Goal: Navigation & Orientation: Find specific page/section

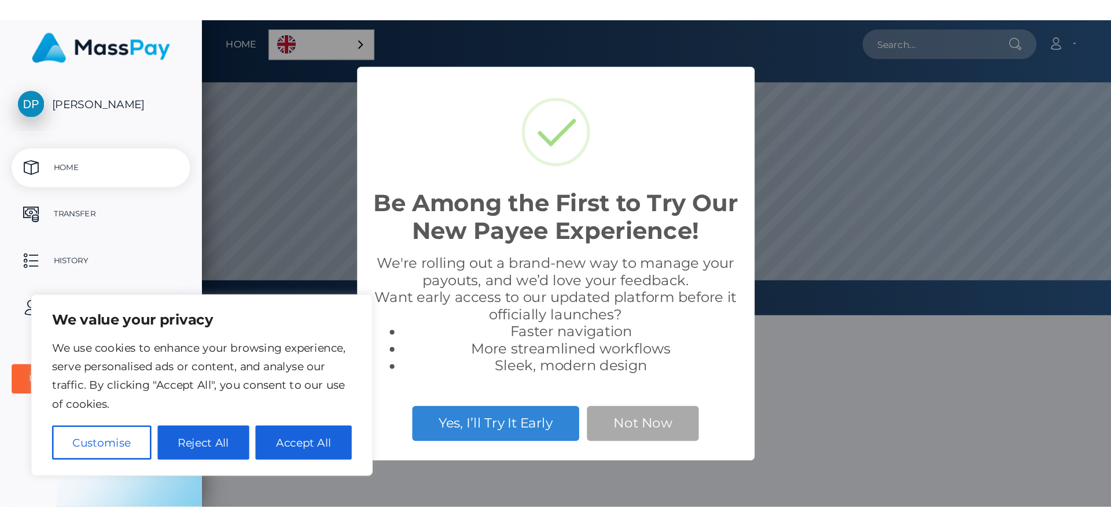
scroll to position [220, 678]
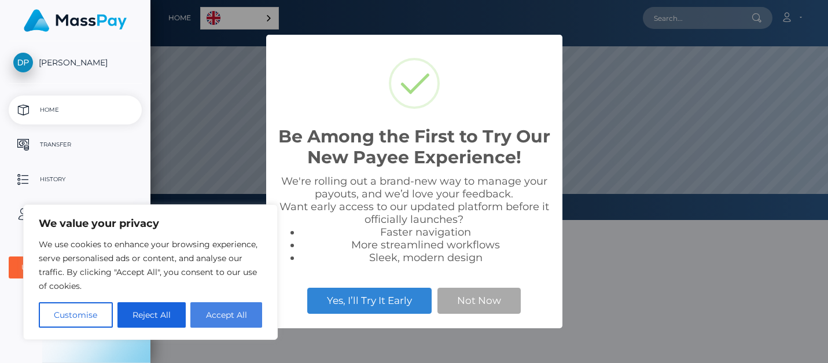
click at [212, 316] on button "Accept All" at bounding box center [226, 314] width 72 height 25
checkbox input "true"
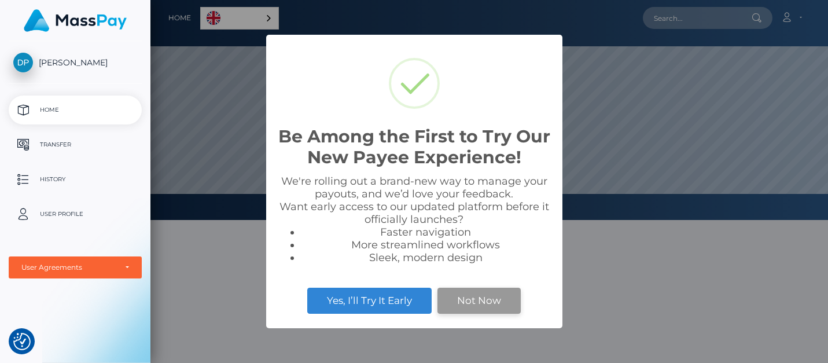
click at [459, 300] on button "Not Now" at bounding box center [478, 300] width 83 height 25
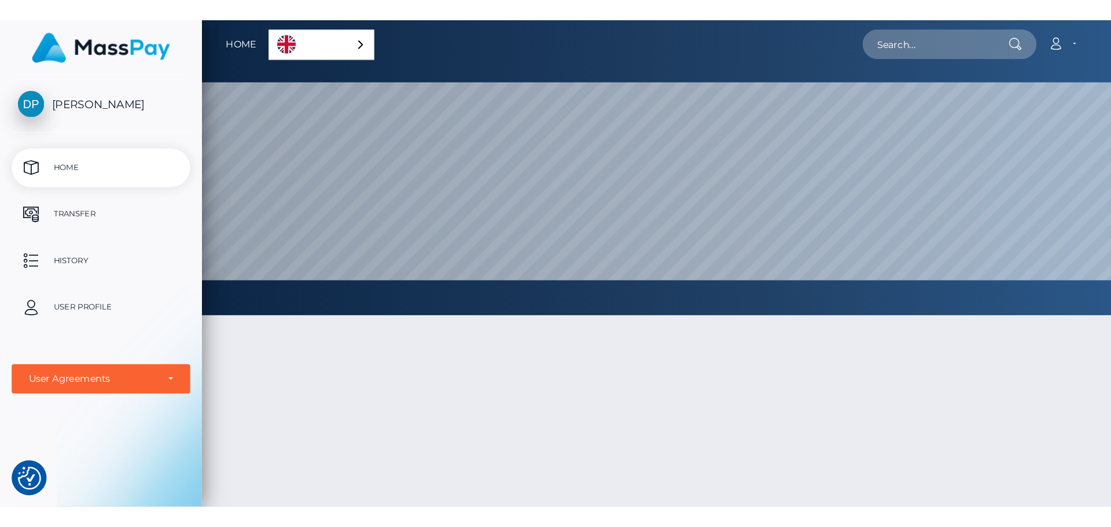
scroll to position [220, 961]
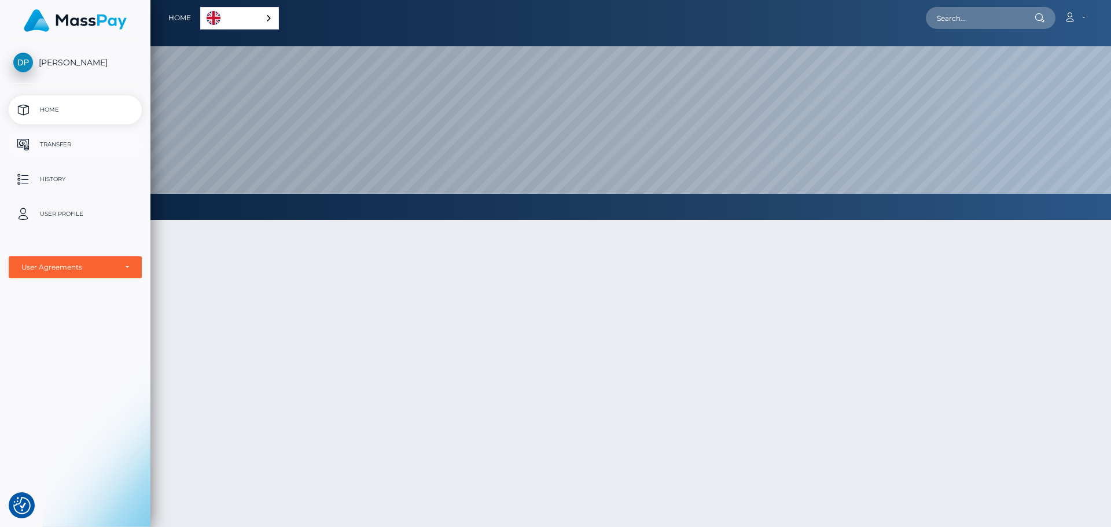
click at [62, 141] on p "Transfer" at bounding box center [75, 144] width 124 height 17
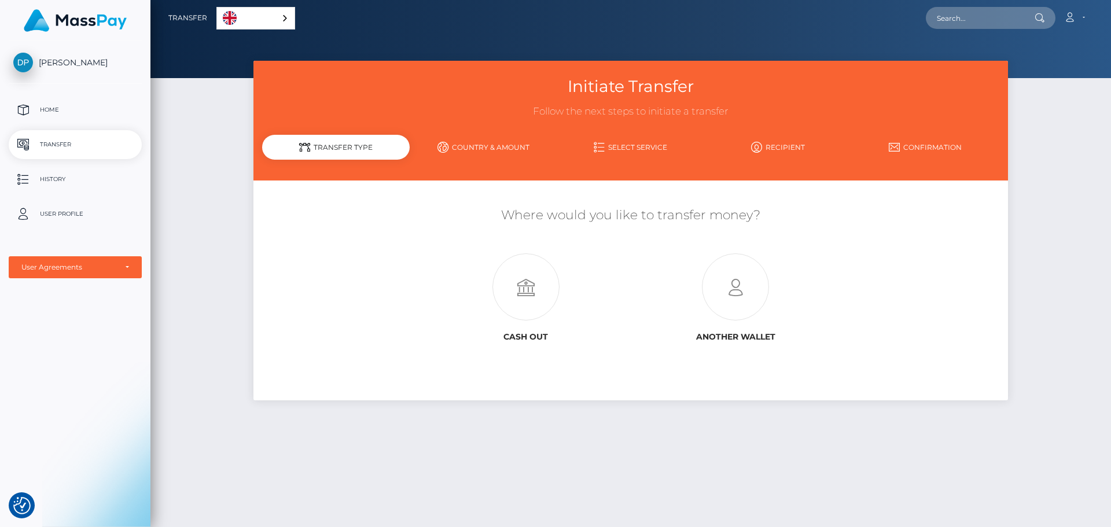
click at [38, 60] on span "[PERSON_NAME]" at bounding box center [75, 62] width 133 height 10
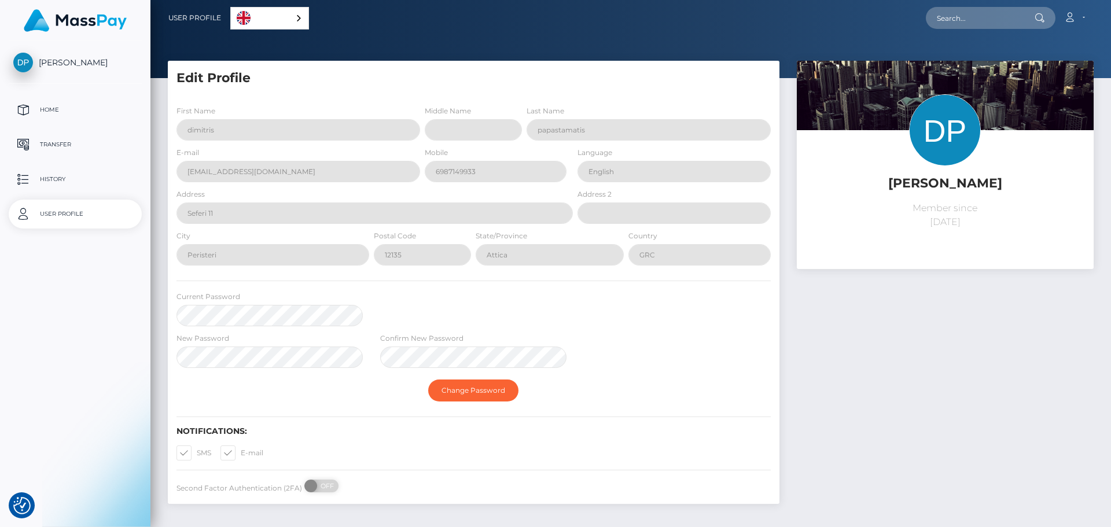
select select
click at [52, 64] on span "[PERSON_NAME]" at bounding box center [75, 62] width 133 height 10
click at [57, 102] on p "Home" at bounding box center [75, 109] width 124 height 17
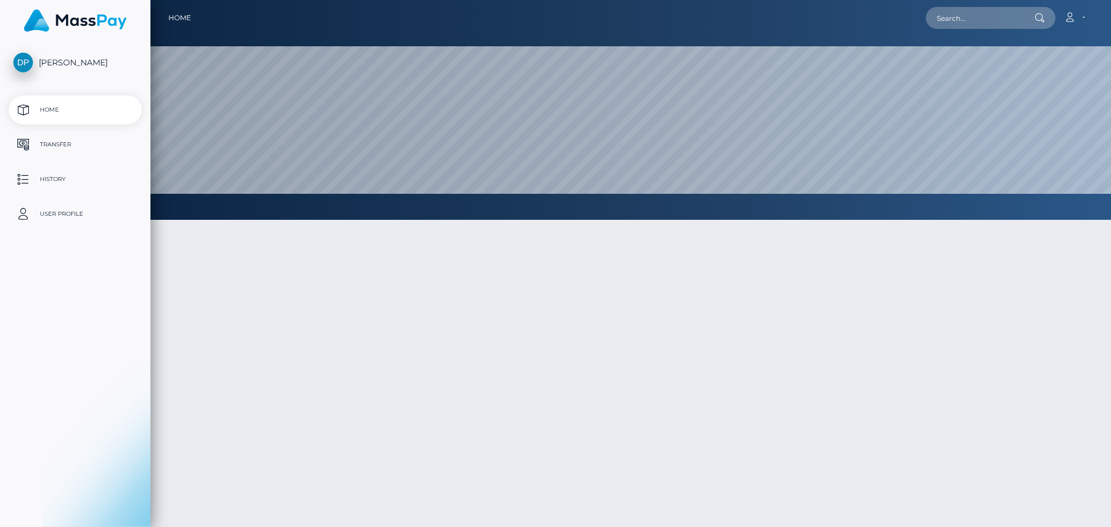
select select
